Goal: Task Accomplishment & Management: Complete application form

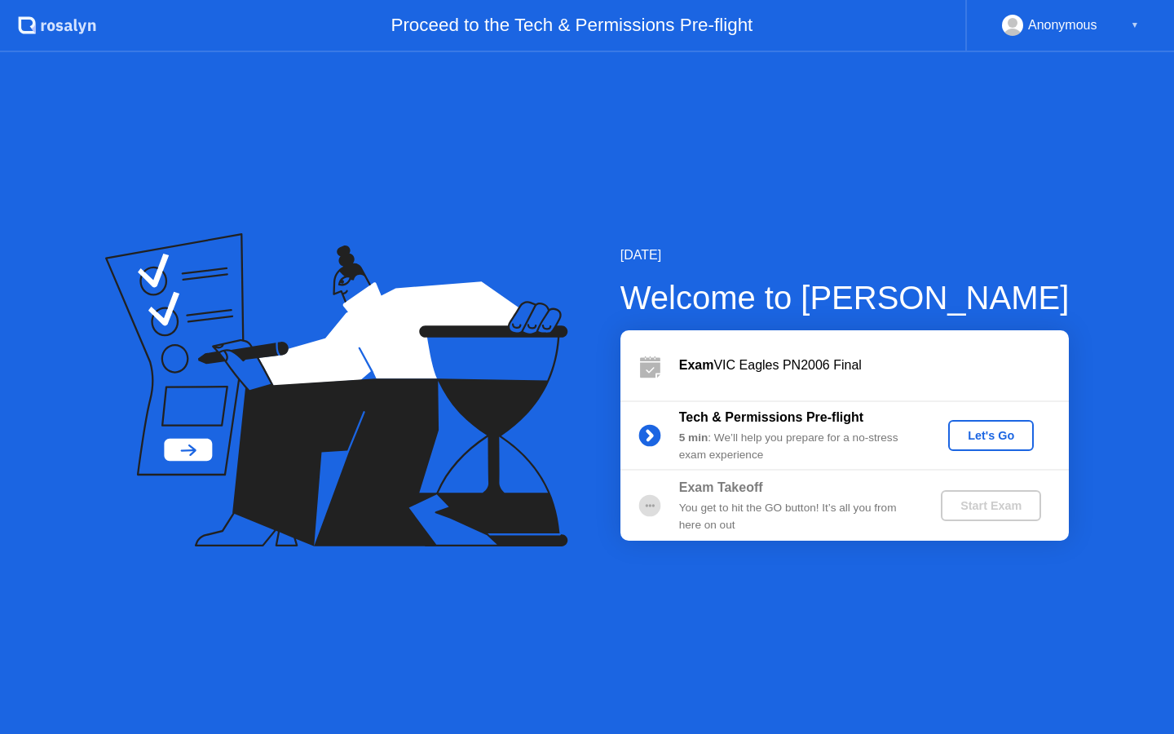
click at [996, 438] on div "Let's Go" at bounding box center [991, 435] width 73 height 13
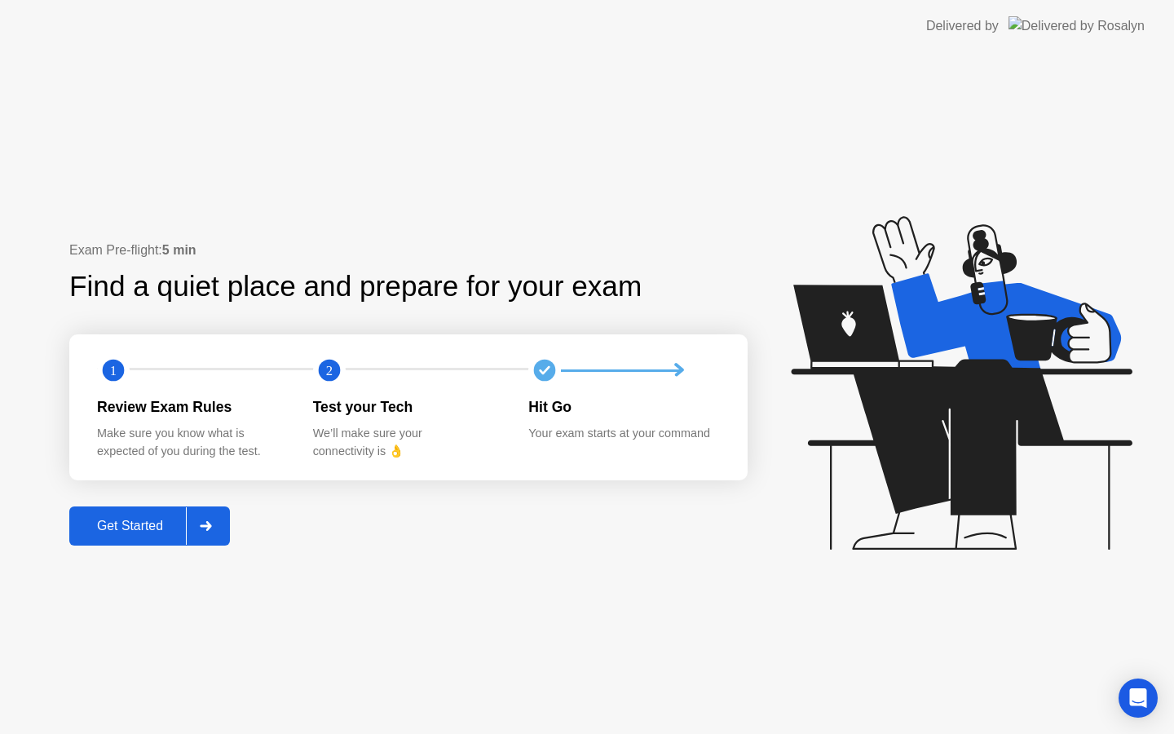
click at [160, 531] on div "Get Started" at bounding box center [130, 526] width 112 height 15
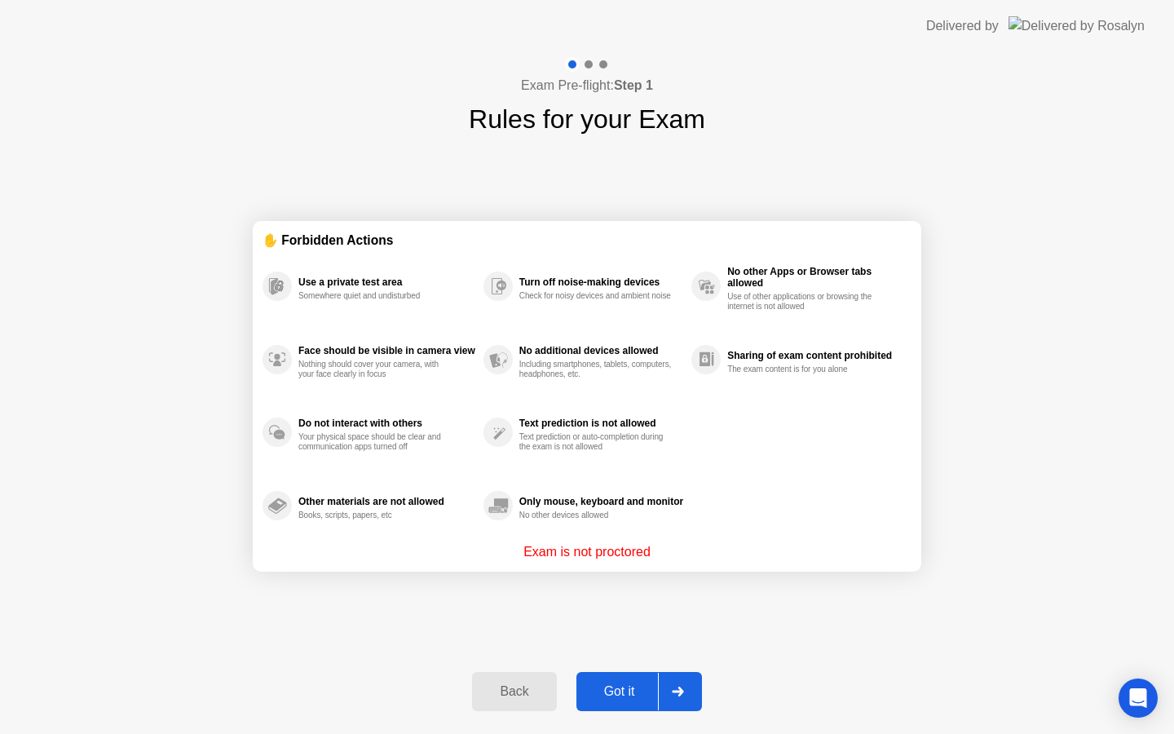
click at [647, 685] on div "Got it" at bounding box center [619, 691] width 77 height 15
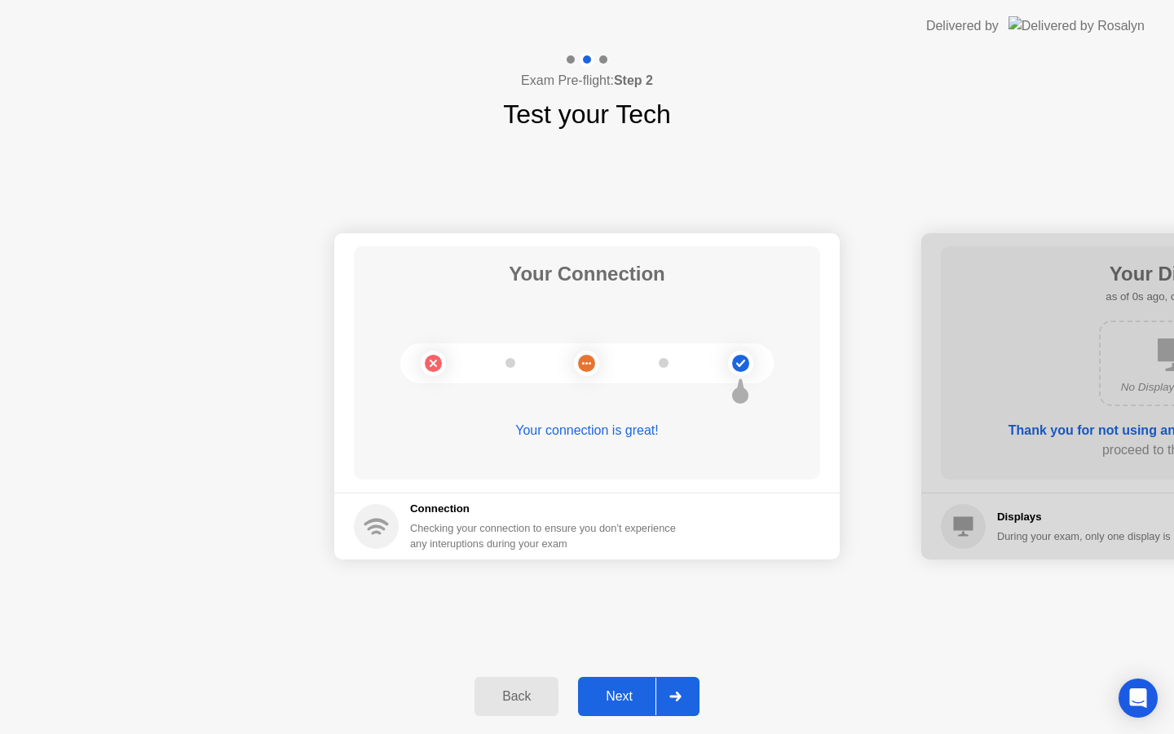
click at [662, 686] on div at bounding box center [675, 697] width 39 height 38
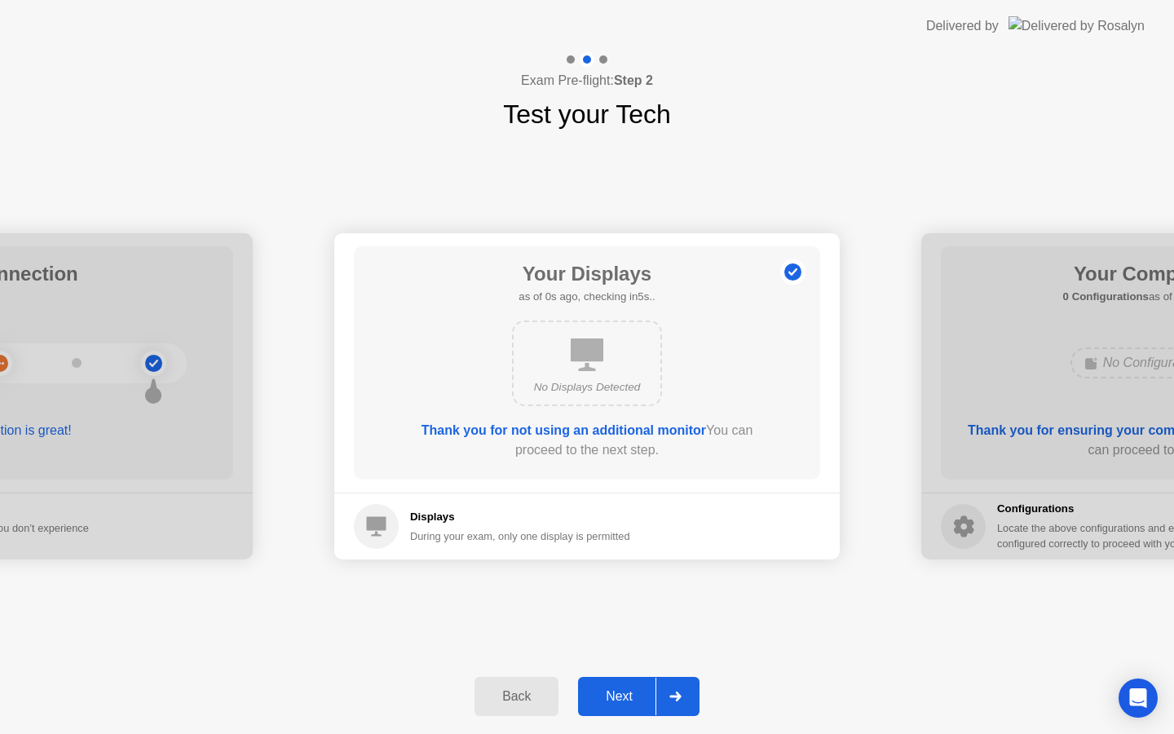
click at [662, 686] on div at bounding box center [675, 697] width 39 height 38
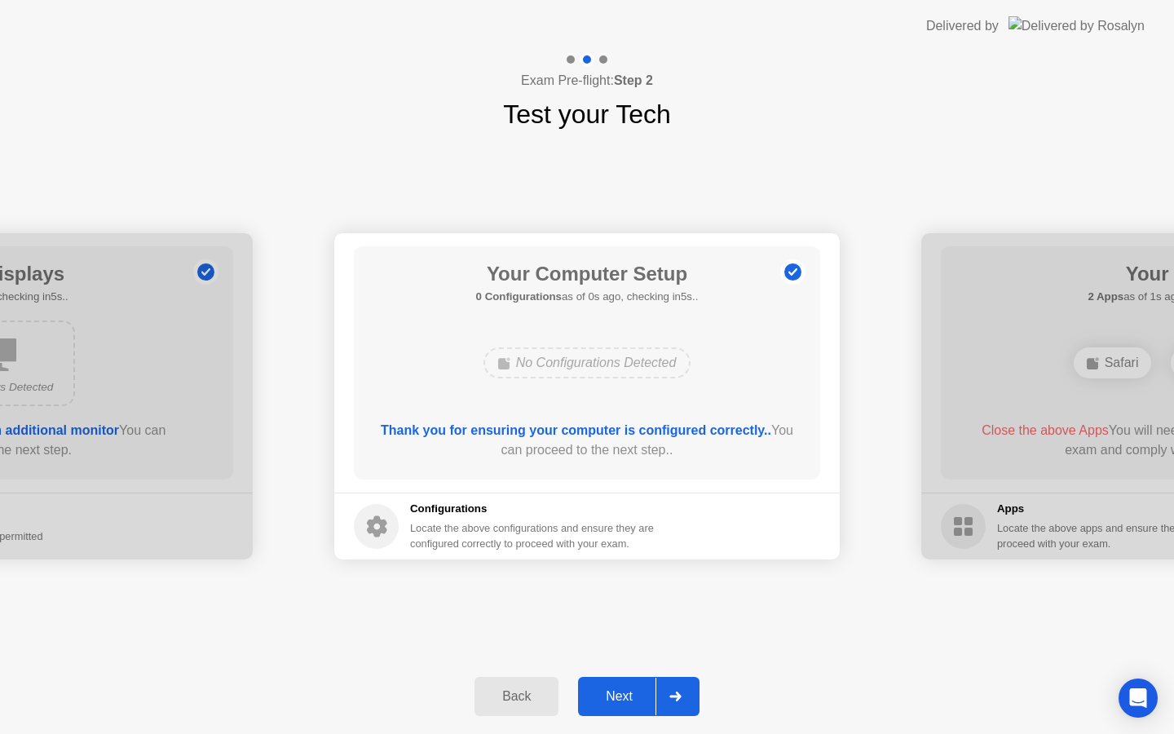
click at [662, 686] on div at bounding box center [675, 697] width 39 height 38
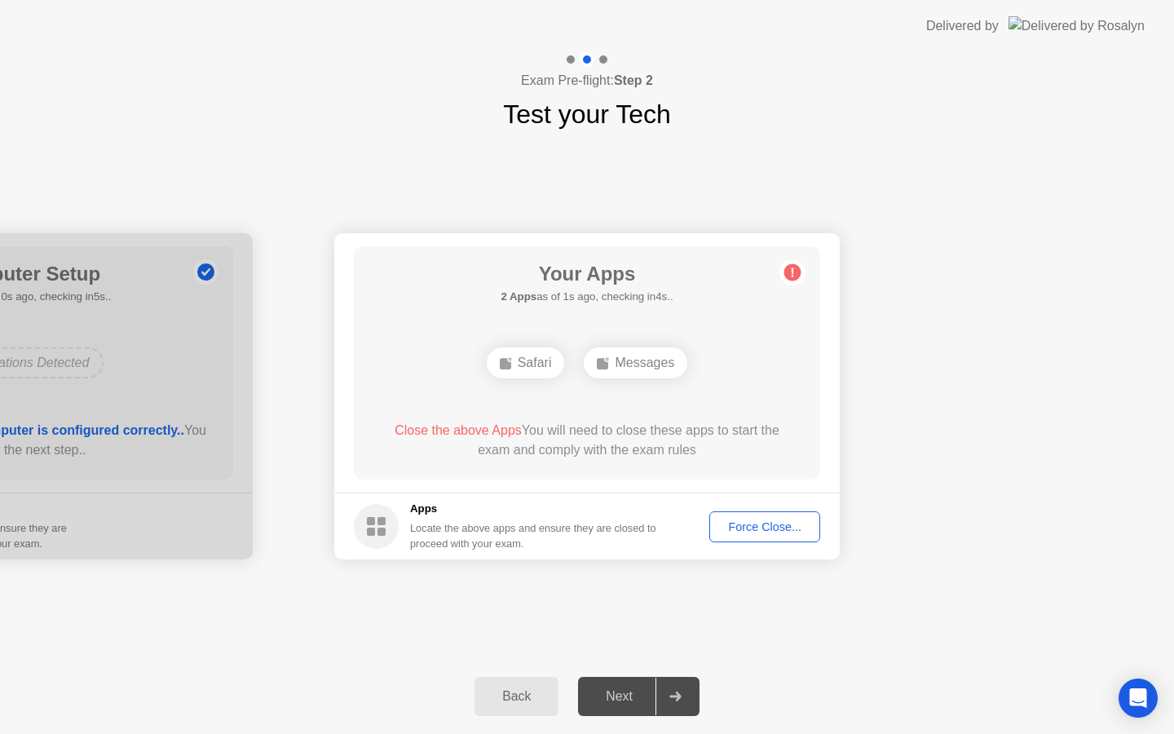
click at [768, 524] on div "Force Close..." at bounding box center [764, 526] width 99 height 13
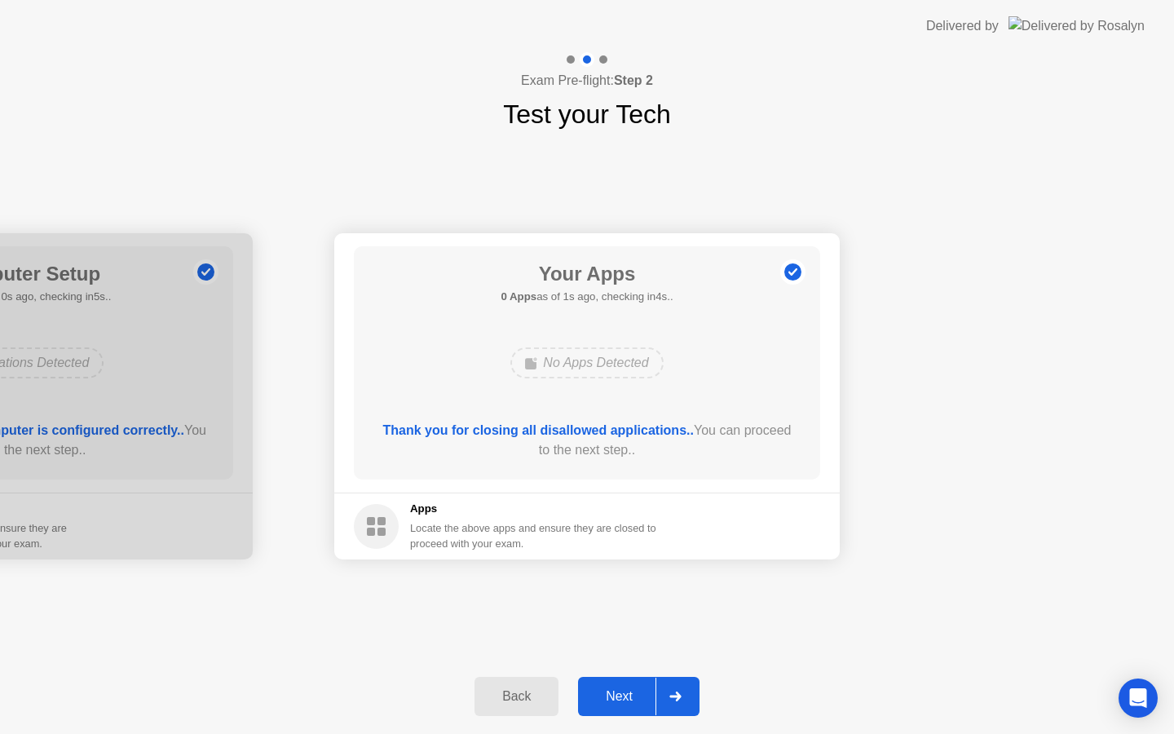
click at [656, 708] on button "Next" at bounding box center [638, 696] width 121 height 39
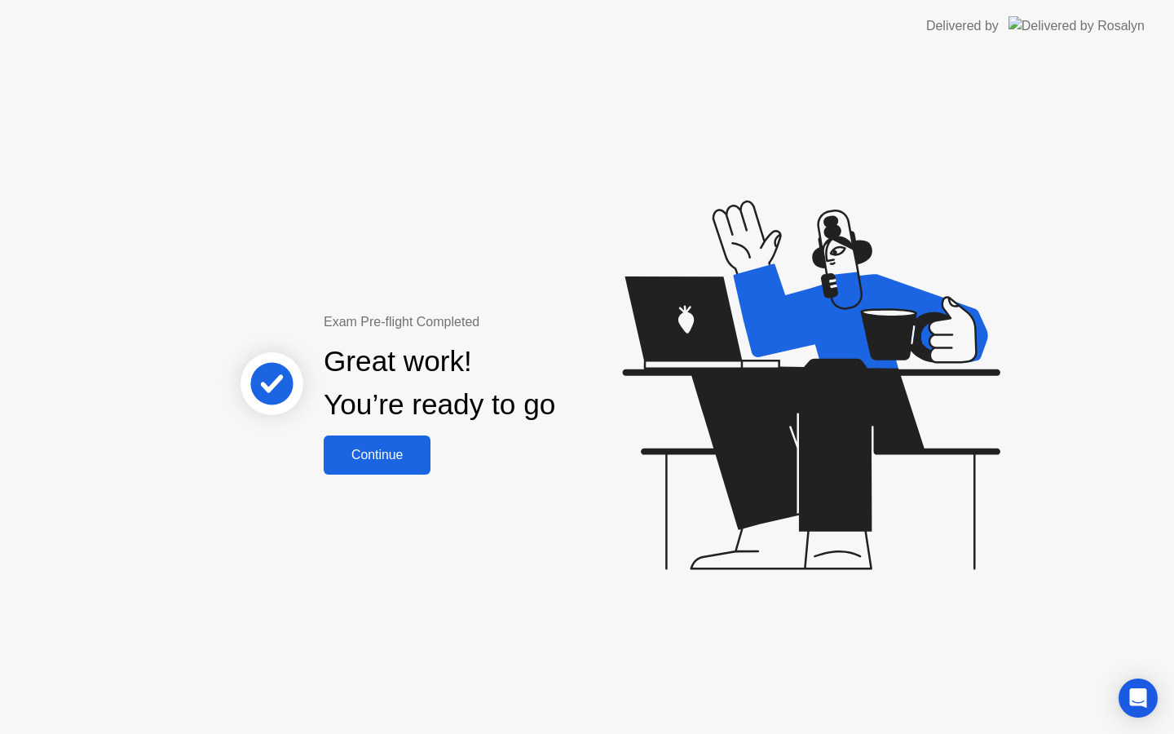
click at [395, 454] on div "Continue" at bounding box center [377, 455] width 97 height 15
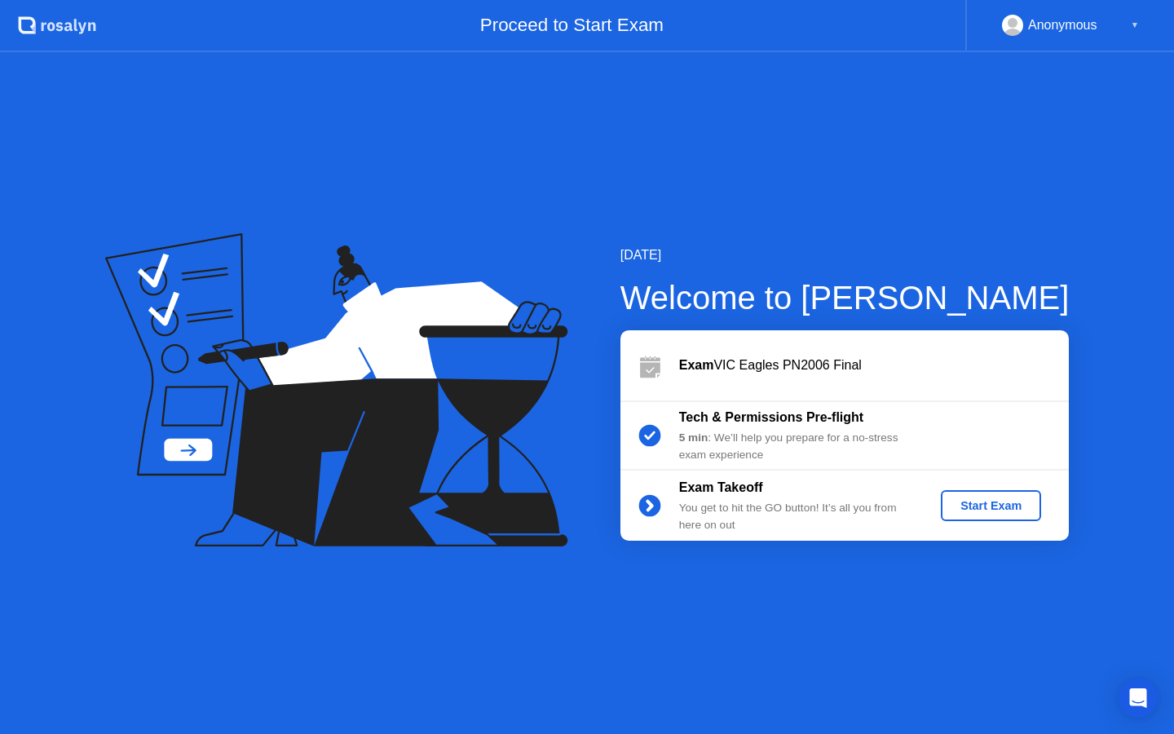
click at [952, 501] on div "Start Exam" at bounding box center [991, 505] width 87 height 13
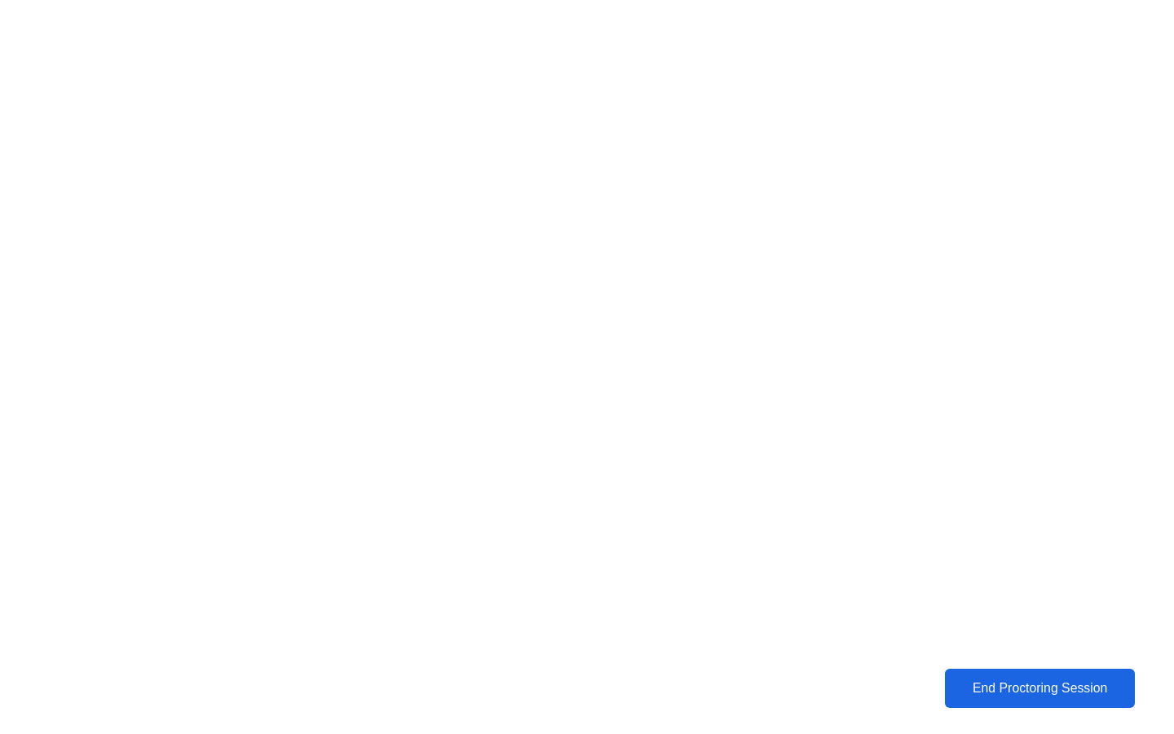
click at [1010, 688] on div "End Proctoring Session" at bounding box center [1039, 688] width 181 height 15
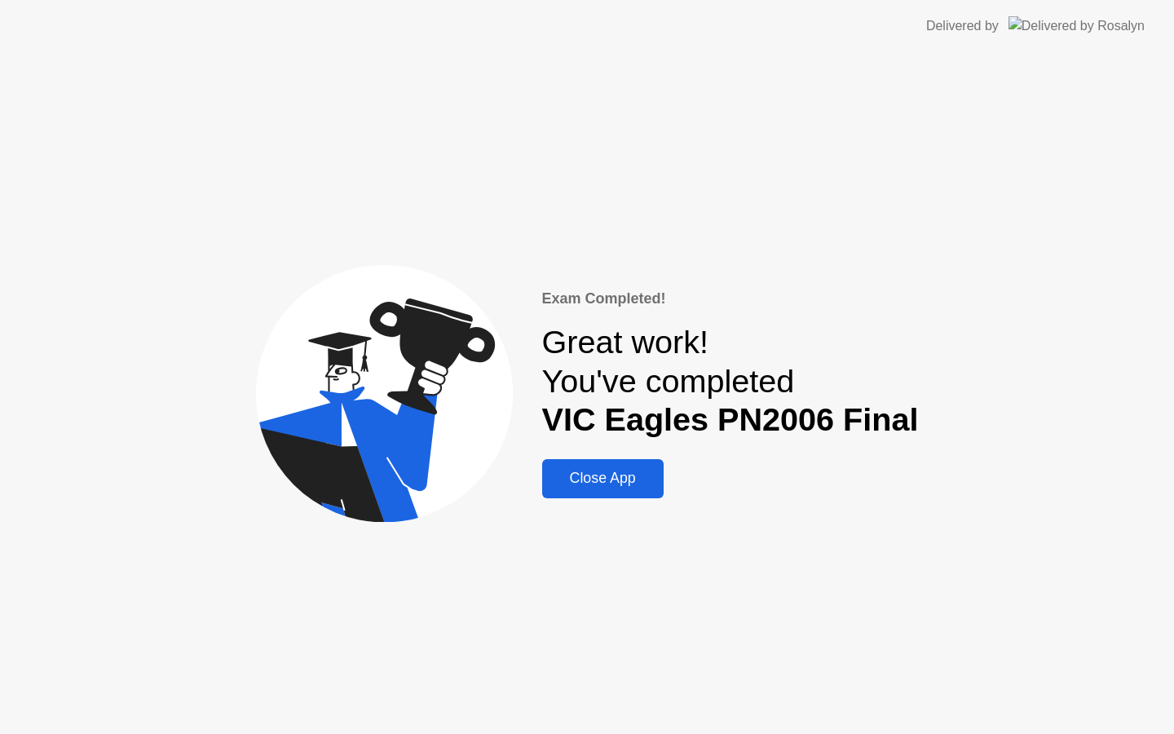
click at [629, 465] on button "Close App" at bounding box center [602, 478] width 121 height 39
